Goal: Transaction & Acquisition: Book appointment/travel/reservation

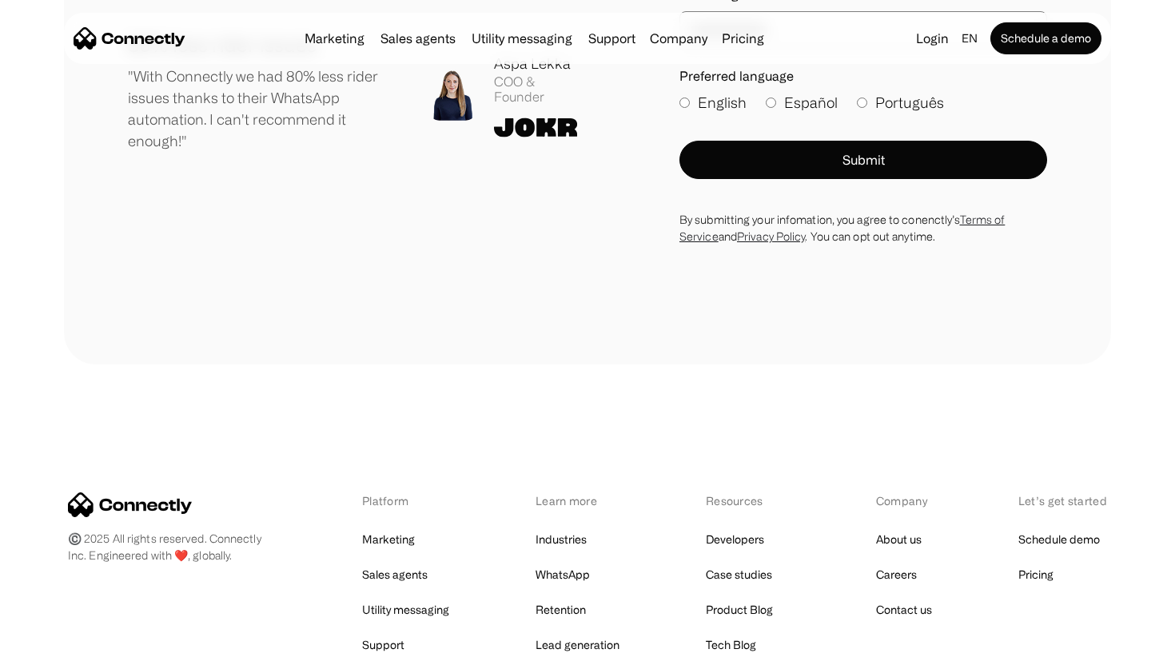
scroll to position [8906, 0]
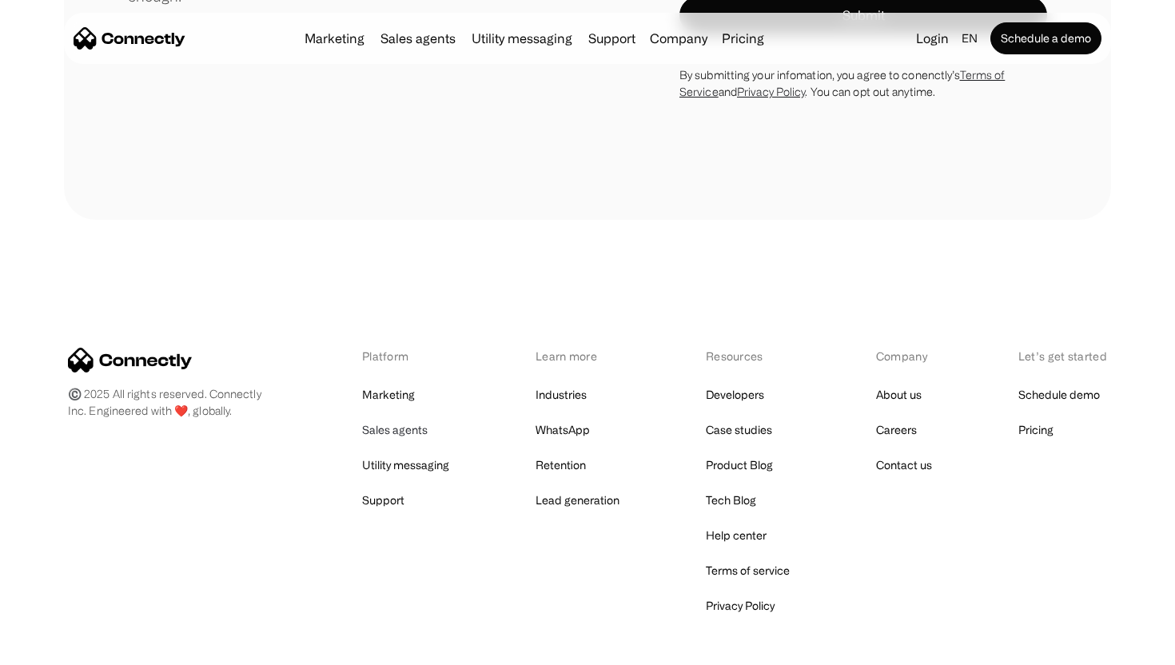
click at [411, 419] on link "Sales agents" at bounding box center [395, 430] width 66 height 22
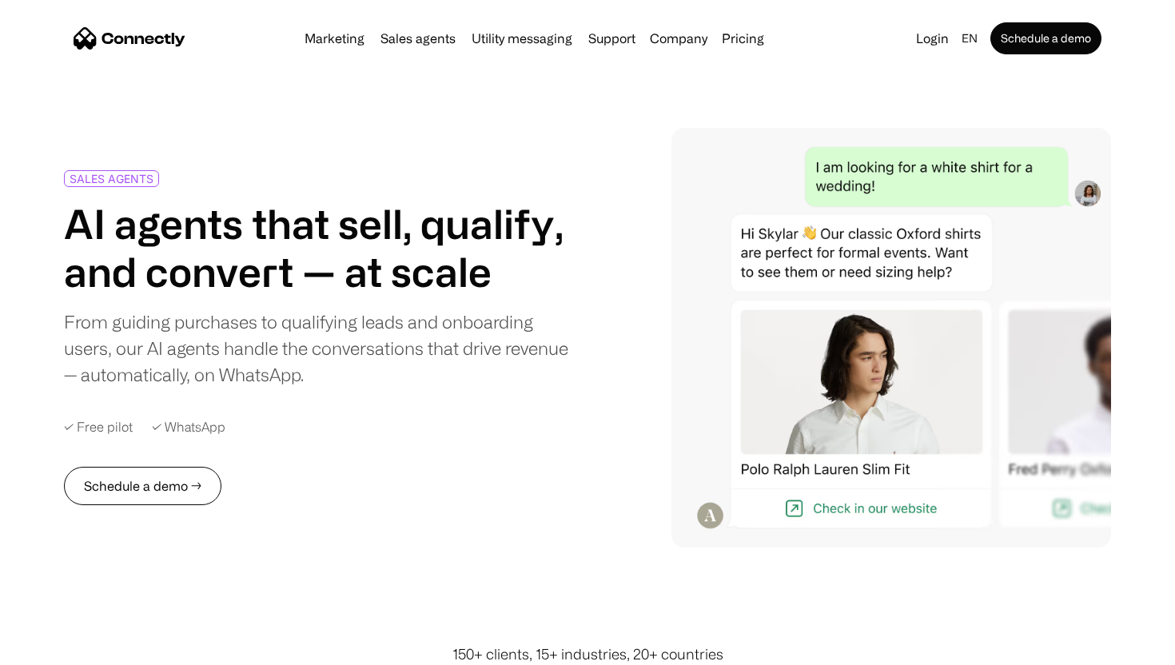
click at [185, 488] on link "Schedule a demo →" at bounding box center [142, 486] width 157 height 38
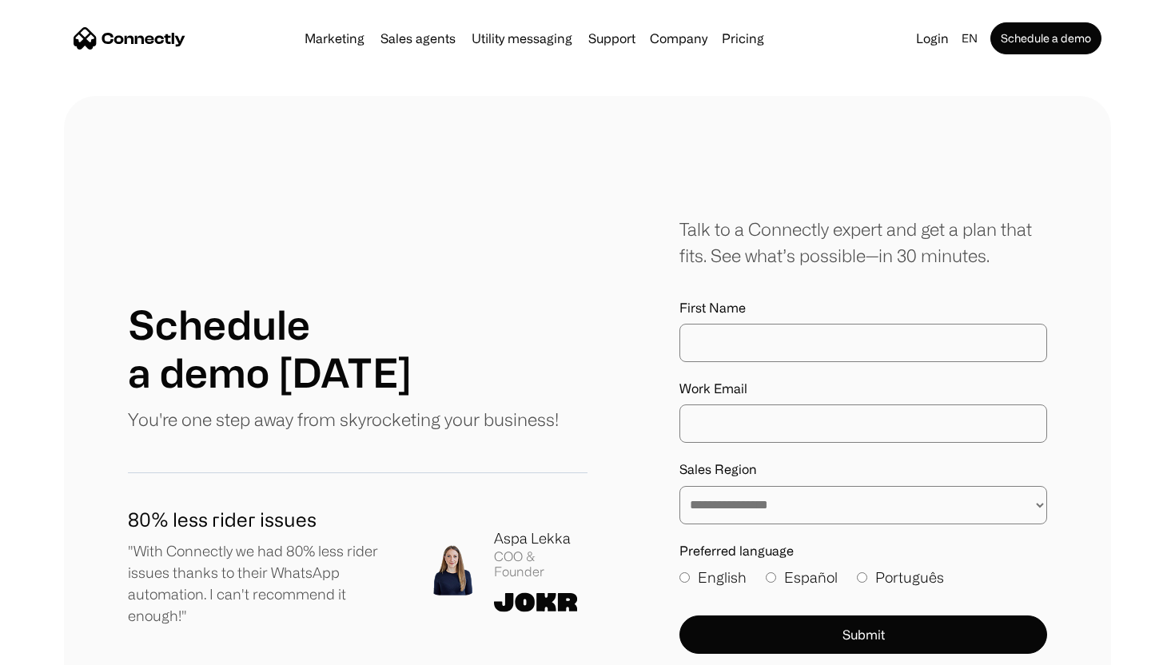
click at [829, 309] on label "First Name" at bounding box center [863, 308] width 368 height 15
click at [829, 324] on input "First Name" at bounding box center [863, 343] width 368 height 38
click at [829, 309] on label "First Name" at bounding box center [863, 308] width 368 height 15
click at [829, 324] on input "First Name" at bounding box center [863, 343] width 368 height 38
click at [414, 43] on link "Sales agents" at bounding box center [418, 38] width 88 height 13
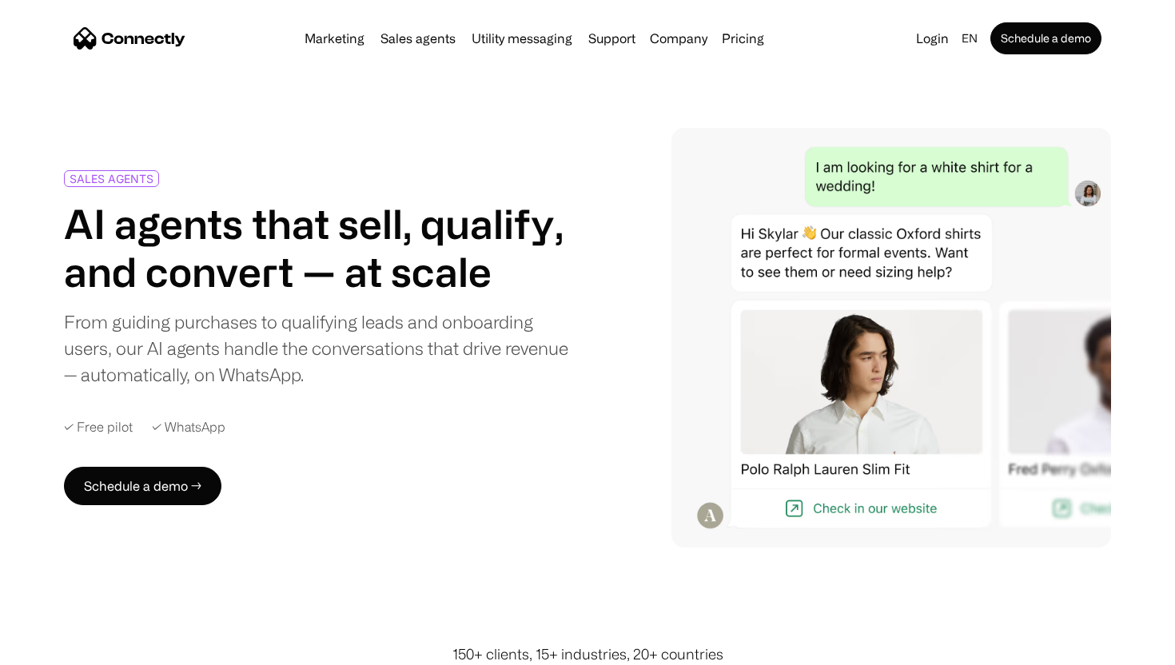
click at [201, 35] on nav "Marketing Sales agents Utility messaging Support Company About us Careers Conta…" at bounding box center [588, 38] width 1028 height 32
click at [151, 36] on img "home" at bounding box center [130, 38] width 112 height 22
